Goal: Task Accomplishment & Management: Manage account settings

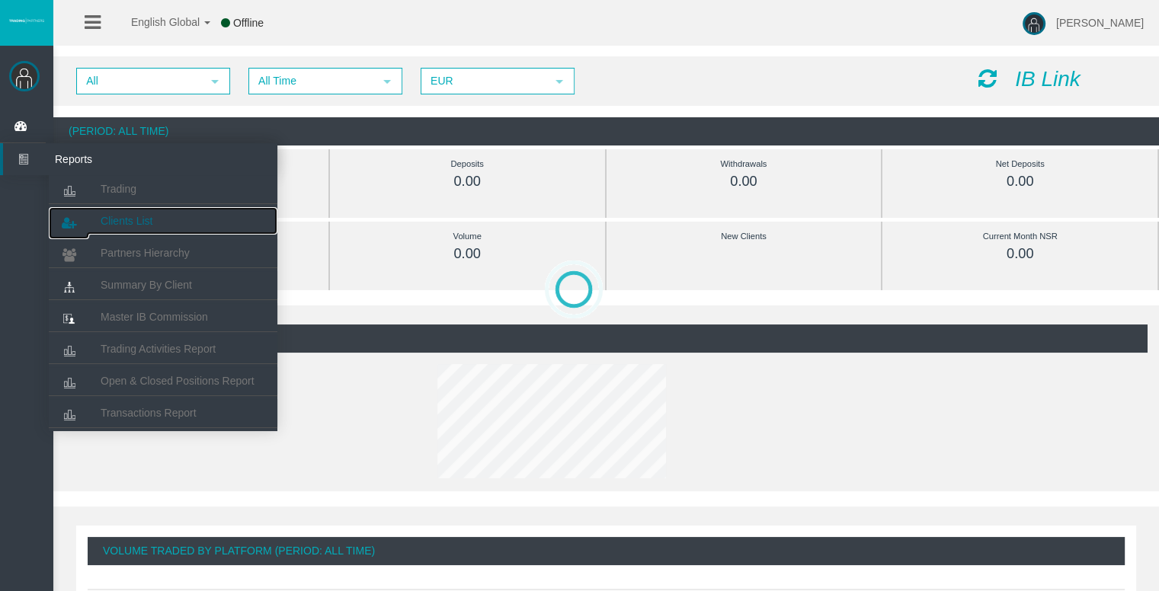
click at [128, 220] on span "Clients List" at bounding box center [127, 221] width 52 height 12
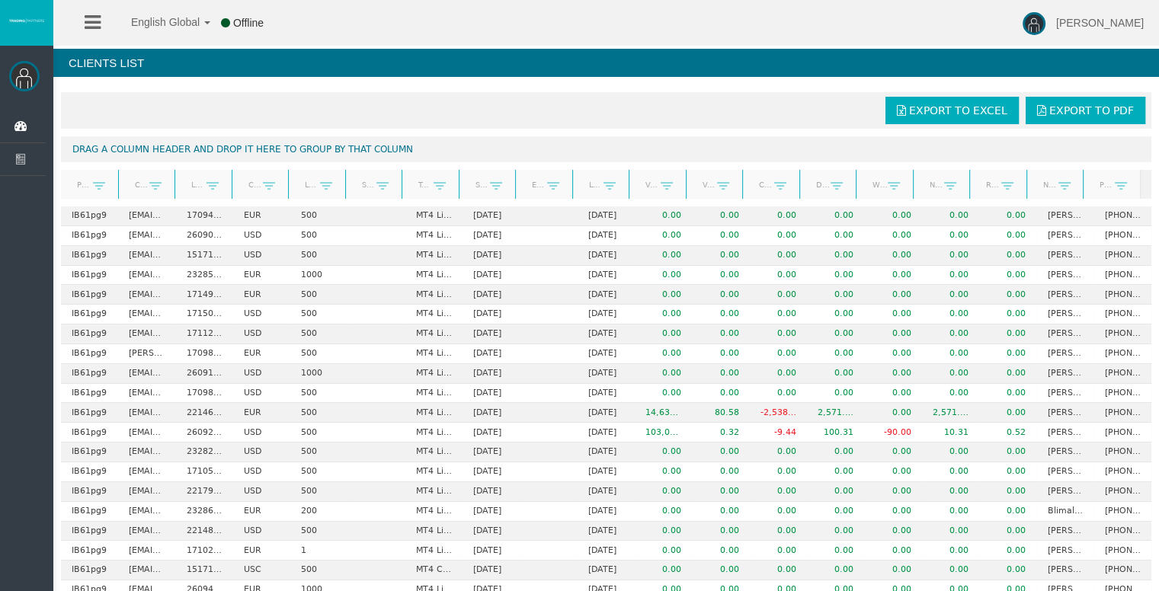
click at [473, 185] on link "Start Date" at bounding box center [477, 184] width 24 height 21
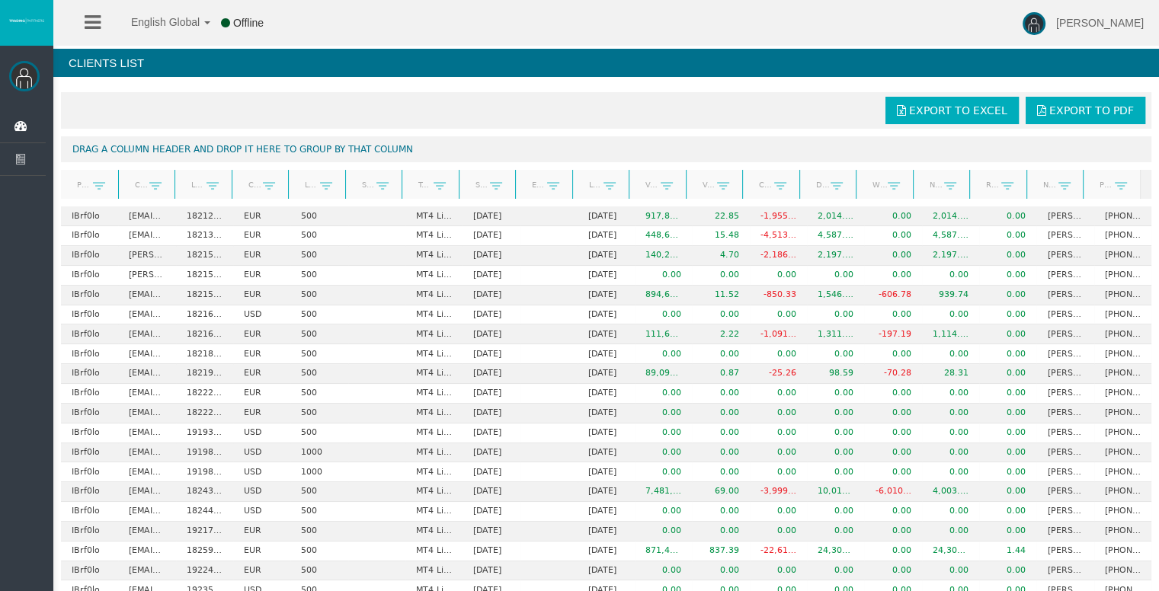
click at [473, 185] on link "Start Date" at bounding box center [477, 184] width 24 height 21
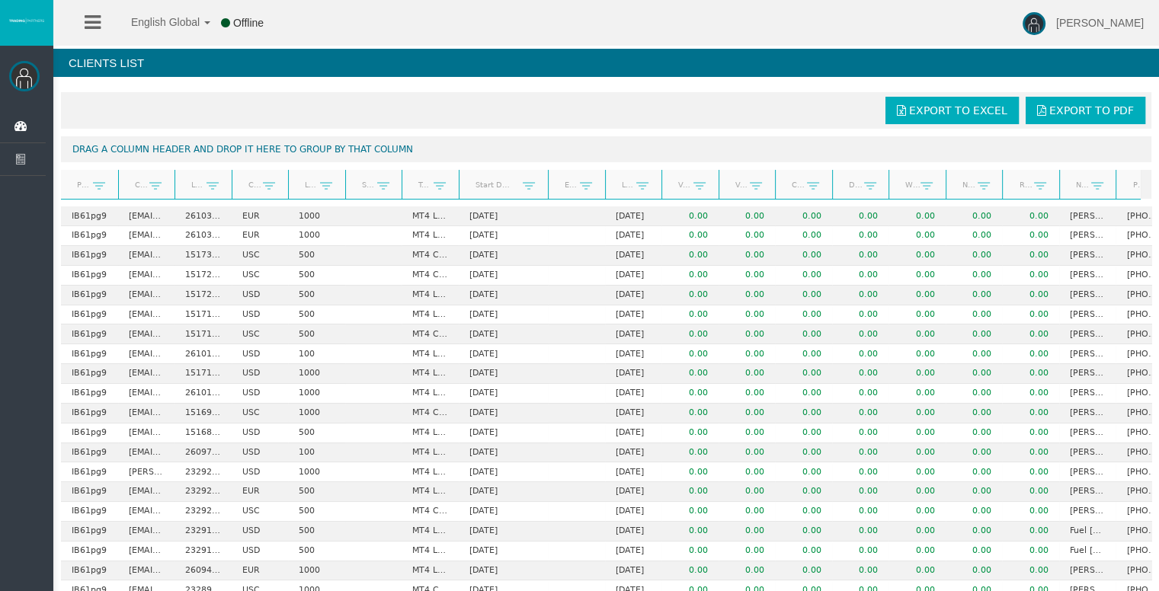
drag, startPoint x: 512, startPoint y: 187, endPoint x: 571, endPoint y: 184, distance: 59.5
click at [571, 184] on div "Partner code Client Login Currency Leverage Short Code Type Start Date End Date…" at bounding box center [600, 184] width 1079 height 29
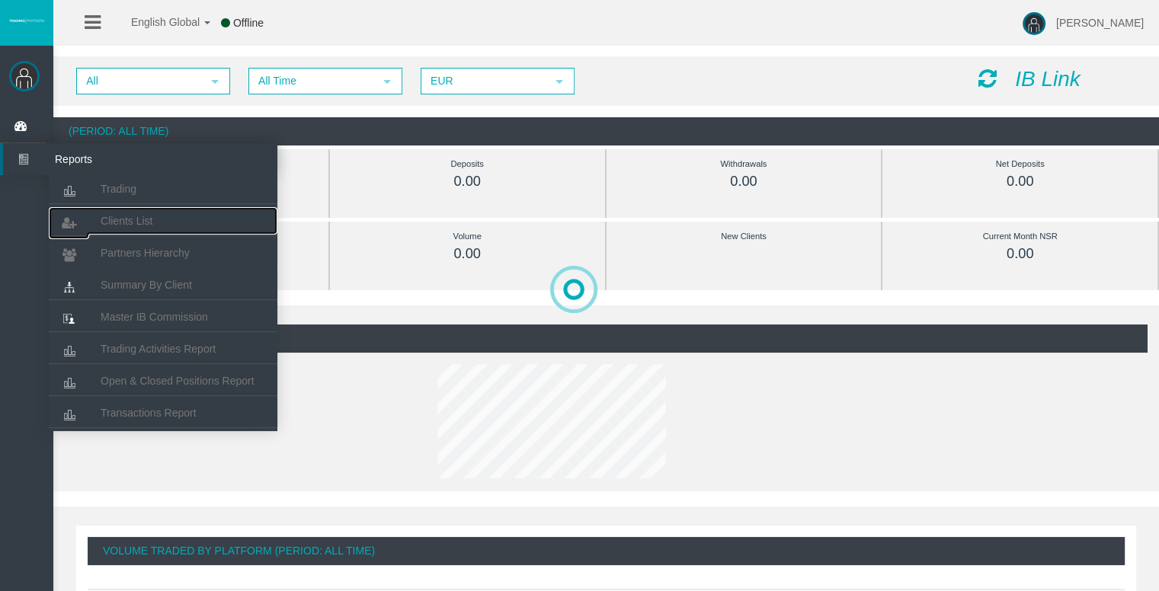
drag, startPoint x: 127, startPoint y: 222, endPoint x: 167, endPoint y: 236, distance: 41.9
click at [127, 223] on span "Clients List" at bounding box center [127, 221] width 52 height 12
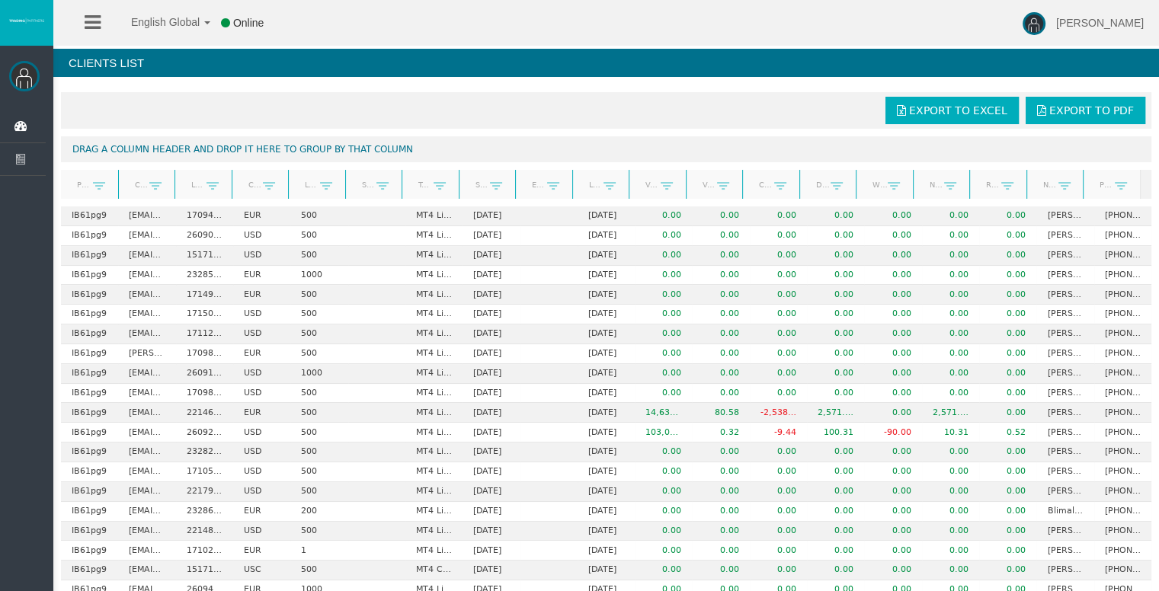
click at [470, 187] on link "Start Date" at bounding box center [477, 184] width 24 height 21
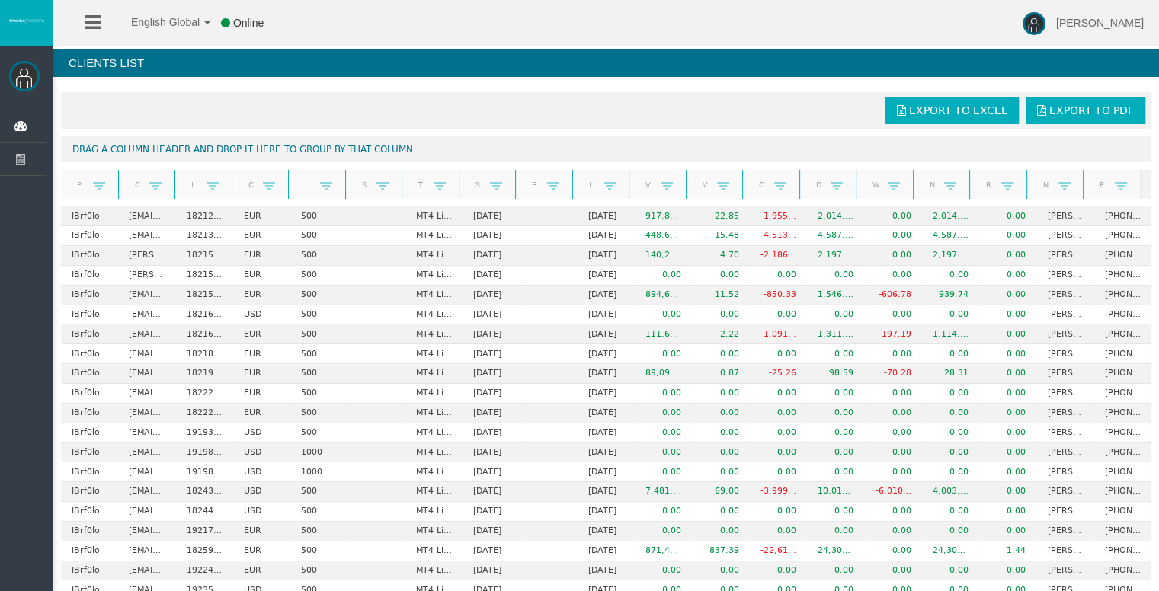
click at [470, 187] on link "Start Date" at bounding box center [477, 184] width 24 height 21
